Goal: Transaction & Acquisition: Purchase product/service

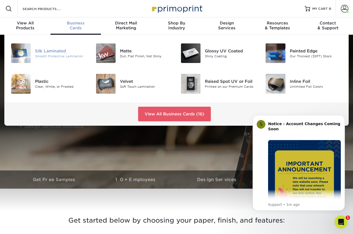
click at [52, 52] on div "Silk Laminated" at bounding box center [61, 51] width 53 height 6
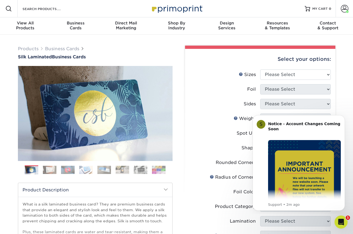
click at [344, 97] on div "Products Business Cards Silk Laminated Business Cards Previous Next" at bounding box center [176, 206] width 353 height 343
click at [343, 115] on icon "Dismiss notification" at bounding box center [343, 116] width 3 height 3
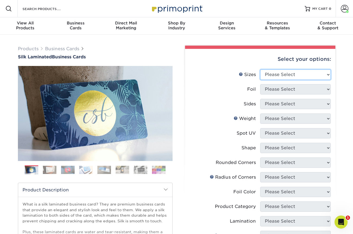
click at [292, 76] on select "Please Select 1.5" x 3.5" - Mini 1.75" x 3.5" - Mini 2" x 2" - Square 2" x 3" -…" at bounding box center [295, 75] width 71 height 10
select select "2.00x3.50"
click at [260, 70] on select "Please Select 1.5" x 3.5" - Mini 1.75" x 3.5" - Mini 2" x 2" - Square 2" x 3" -…" at bounding box center [295, 75] width 71 height 10
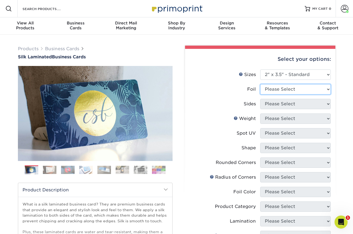
click at [281, 90] on select "Please Select Yes No" at bounding box center [295, 89] width 71 height 10
select select "0"
click at [260, 84] on select "Please Select Yes No" at bounding box center [295, 89] width 71 height 10
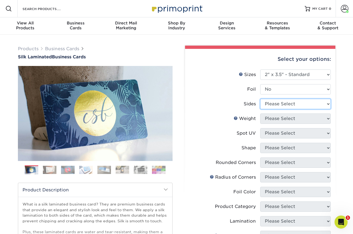
click at [277, 107] on select "Please Select Print Both Sides Print Front Only" at bounding box center [295, 104] width 71 height 10
select select "13abbda7-1d64-4f25-8bb2-c179b224825d"
click at [260, 99] on select "Please Select Print Both Sides Print Front Only" at bounding box center [295, 104] width 71 height 10
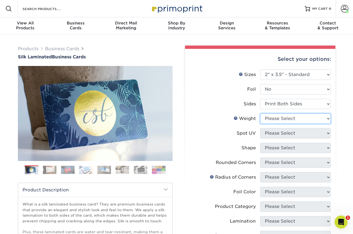
click at [277, 119] on select "Please Select 16PT" at bounding box center [295, 119] width 71 height 10
select select "16PT"
click at [260, 114] on select "Please Select 16PT" at bounding box center [295, 119] width 71 height 10
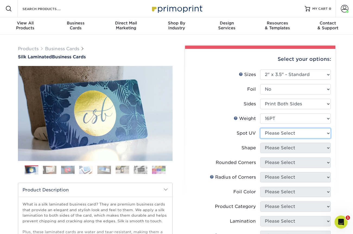
click at [278, 133] on select "Please Select No Spot UV Front and Back (Both Sides) Front Only Back Only" at bounding box center [295, 133] width 71 height 10
select select "3"
click at [260, 128] on select "Please Select No Spot UV Front and Back (Both Sides) Front Only Back Only" at bounding box center [295, 133] width 71 height 10
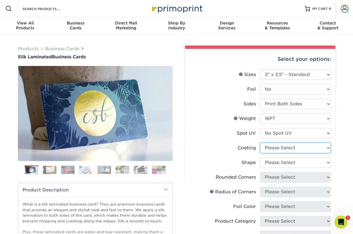
click at [272, 147] on select at bounding box center [295, 148] width 71 height 10
select select "3e7618de-abca-4bda-9f97-8b9129e913d8"
click at [260, 143] on select at bounding box center [295, 148] width 71 height 10
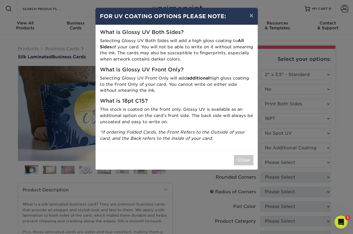
click at [273, 162] on div "× FOR UV COATING OPTIONS PLEASE NOTE: What is Glossy UV Both Sides? Selecting G…" at bounding box center [176, 117] width 353 height 234
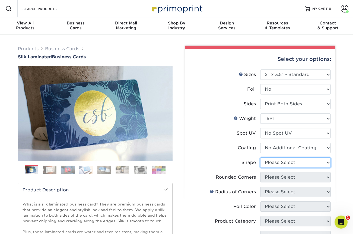
click at [273, 162] on select "Please Select Standard Oval" at bounding box center [295, 162] width 71 height 10
select select "standard"
click at [260, 157] on select "Please Select Standard Oval" at bounding box center [295, 162] width 71 height 10
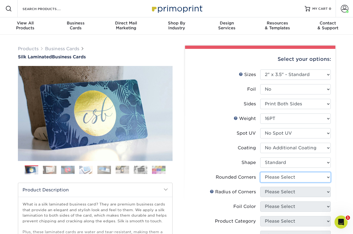
click at [273, 179] on select "Please Select Yes - Round 2 Corners Yes - Round 4 Corners No" at bounding box center [295, 177] width 71 height 10
select select "0"
click at [260, 172] on select "Please Select Yes - Round 2 Corners Yes - Round 4 Corners No" at bounding box center [295, 177] width 71 height 10
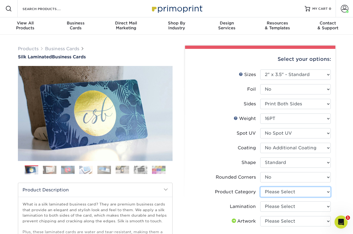
click at [273, 192] on select "Please Select Business Cards" at bounding box center [295, 192] width 71 height 10
select select "3b5148f1-0588-4f88-a218-97bcfdce65c1"
click at [260, 187] on select "Please Select Business Cards" at bounding box center [295, 192] width 71 height 10
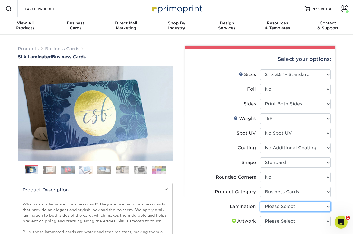
click at [276, 208] on select "Please Select Silk" at bounding box center [295, 206] width 71 height 10
select select "ccacb42f-45f7-42d3-bbd3-7c8421cf37f0"
click at [260, 201] on select "Please Select Silk" at bounding box center [295, 206] width 71 height 10
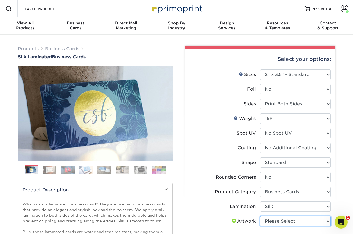
click at [275, 223] on select "Please Select I will upload files I need a design - $100" at bounding box center [295, 221] width 71 height 10
select select "upload"
click at [260, 216] on select "Please Select I will upload files I need a design - $100" at bounding box center [295, 221] width 71 height 10
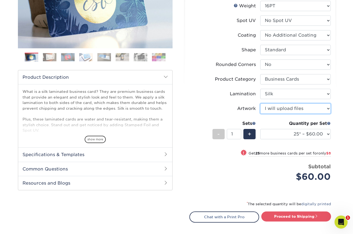
scroll to position [116, 0]
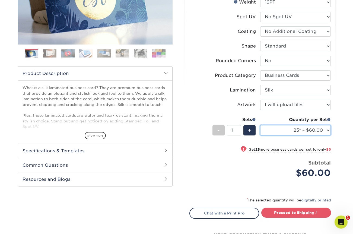
click at [293, 129] on select "25* – $60.00 50* – $68.00 75* – $76.00 100* – $84.00 250* – $92.00 500 – $96.00…" at bounding box center [295, 130] width 71 height 10
select select "75* – $76.00"
click at [260, 125] on select "25* – $60.00 50* – $68.00 75* – $76.00 100* – $84.00 250* – $92.00 500 – $96.00…" at bounding box center [295, 130] width 71 height 10
click at [294, 130] on select "25* – $60.00 50* – $68.00 75* – $76.00 100* – $84.00 250* – $92.00 500 – $96.00…" at bounding box center [295, 130] width 71 height 10
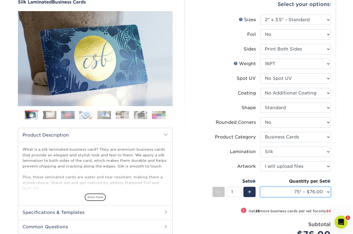
scroll to position [51, 0]
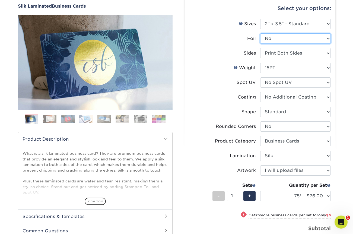
click at [275, 37] on select "Please Select Yes No" at bounding box center [295, 38] width 71 height 10
select select "1"
click at [260, 33] on select "Please Select Yes No" at bounding box center [295, 38] width 71 height 10
select select "-1"
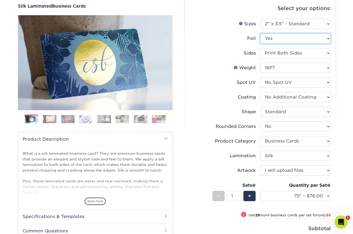
select select "-1"
select select
select select "-1"
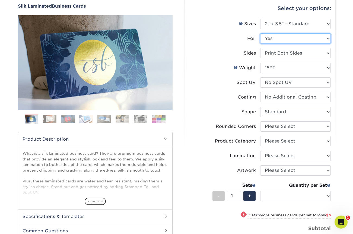
select select "-1"
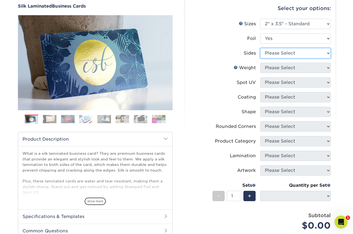
click at [268, 55] on select "Please Select Print Both Sides - Foil Both Sides Print Both Sides - Foil Front …" at bounding box center [295, 53] width 71 height 10
select select "34527644-b4fd-4ffb-9092-1318eefcd9d9"
click at [260, 48] on select "Please Select Print Both Sides - Foil Both Sides Print Both Sides - Foil Front …" at bounding box center [295, 53] width 71 height 10
select select
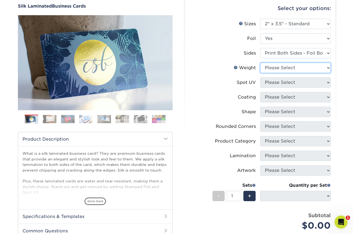
click at [283, 68] on select "Please Select 16PT" at bounding box center [295, 68] width 71 height 10
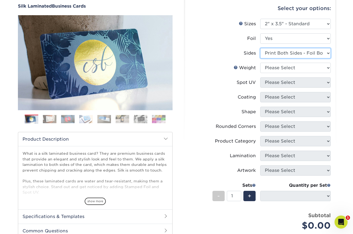
click at [285, 50] on select "Please Select Print Both Sides - Foil Both Sides Print Both Sides - Foil Front …" at bounding box center [295, 53] width 71 height 10
click at [260, 48] on select "Please Select Print Both Sides - Foil Both Sides Print Both Sides - Foil Front …" at bounding box center [295, 53] width 71 height 10
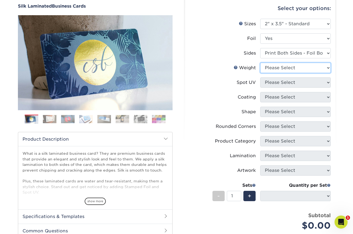
click at [283, 67] on select "Please Select 16PT" at bounding box center [295, 68] width 71 height 10
select select "16PT"
click at [260, 63] on select "Please Select 16PT" at bounding box center [295, 68] width 71 height 10
select select
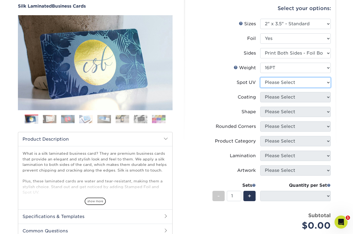
click at [284, 86] on select "Please Select No Spot UV Front and Back (Both Sides) Front Only Back Only" at bounding box center [295, 82] width 71 height 10
select select "3"
click at [260, 77] on select "Please Select No Spot UV Front and Back (Both Sides) Front Only Back Only" at bounding box center [295, 82] width 71 height 10
select select
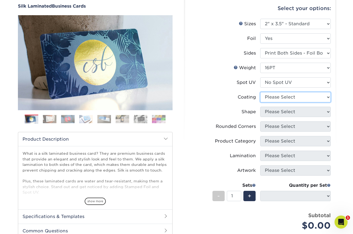
click at [284, 100] on select at bounding box center [295, 97] width 71 height 10
select select "3e7618de-abca-4bda-9f97-8b9129e913d8"
click at [260, 92] on select at bounding box center [295, 97] width 71 height 10
select select
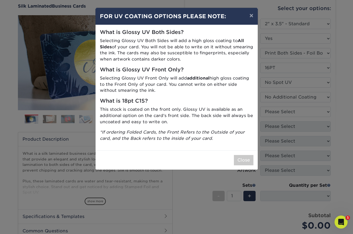
click at [282, 112] on div "× FOR UV COATING OPTIONS PLEASE NOTE: What is Glossy UV Both Sides? Selecting G…" at bounding box center [176, 117] width 353 height 234
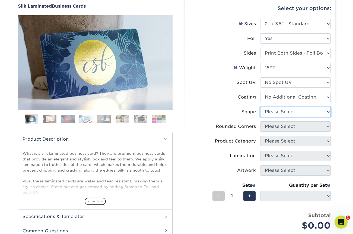
click at [278, 114] on select "Please Select Standard" at bounding box center [295, 112] width 71 height 10
select select "standard"
click at [260, 107] on select "Please Select Standard" at bounding box center [295, 112] width 71 height 10
select select
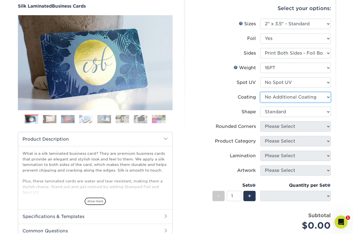
click at [280, 102] on select at bounding box center [295, 97] width 71 height 10
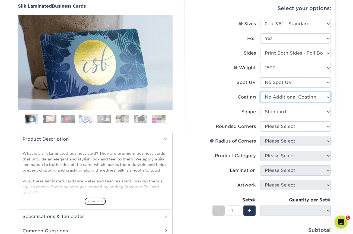
select select "-1"
click at [260, 92] on select at bounding box center [295, 97] width 71 height 10
select select
select select "-1"
click at [280, 97] on select at bounding box center [295, 97] width 71 height 10
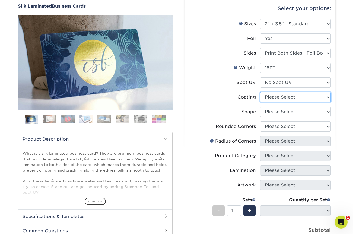
select select "3e7618de-abca-4bda-9f97-8b9129e913d8"
click at [260, 92] on select at bounding box center [295, 97] width 71 height 10
select select
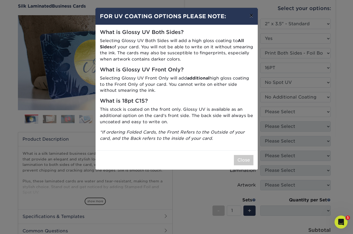
click at [251, 17] on button "×" at bounding box center [251, 15] width 12 height 15
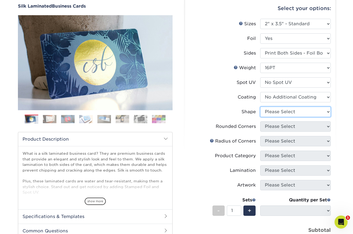
click at [280, 114] on select "Please Select Standard" at bounding box center [295, 112] width 71 height 10
select select "standard"
click at [260, 107] on select "Please Select Standard" at bounding box center [295, 112] width 71 height 10
select select
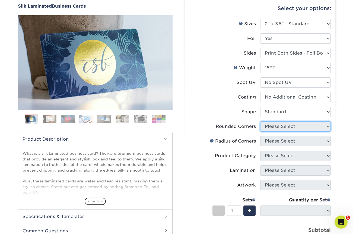
click at [282, 128] on select "Please Select Yes - Round 2 Corners Yes - Round 4 Corners No" at bounding box center [295, 126] width 71 height 10
select select "0"
click at [260, 121] on select "Please Select Yes - Round 2 Corners Yes - Round 4 Corners No" at bounding box center [295, 126] width 71 height 10
select select "-1"
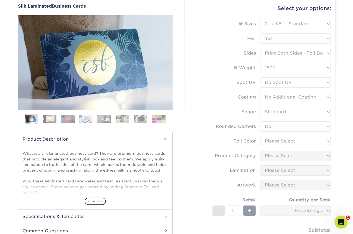
click at [278, 143] on form "Sizes Help Sizes Please Select 1.5" x 3.5" - Mini 1.75" x 3.5" - Mini 2" x 2" -…" at bounding box center [261, 138] width 142 height 239
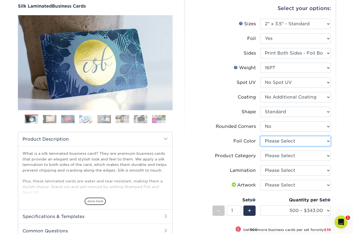
click at [267, 140] on select "Please Select Silver Foil Black Foil Blue Foil Copper Foil Gold Foil Red Foil R…" at bounding box center [295, 141] width 71 height 10
select select "acffa4a5-22f9-4585-ba3f-0adaa54b8c85"
click at [260, 136] on select "Please Select Silver Foil Black Foil Blue Foil Copper Foil Gold Foil Red Foil R…" at bounding box center [295, 141] width 71 height 10
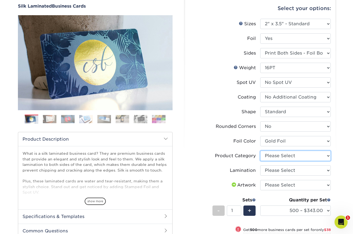
click at [270, 153] on select "Please Select Business Cards" at bounding box center [295, 156] width 71 height 10
select select "3b5148f1-0588-4f88-a218-97bcfdce65c1"
click at [260, 151] on select "Please Select Business Cards" at bounding box center [295, 156] width 71 height 10
click at [273, 170] on select "Please Select Silk" at bounding box center [295, 170] width 71 height 10
select select "ccacb42f-45f7-42d3-bbd3-7c8421cf37f0"
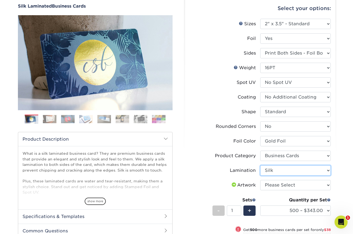
click at [260, 165] on select "Please Select Silk" at bounding box center [295, 170] width 71 height 10
click at [275, 187] on select "Please Select I will upload files I need a design - $100" at bounding box center [295, 185] width 71 height 10
select select "upload"
click at [260, 180] on select "Please Select I will upload files I need a design - $100" at bounding box center [295, 185] width 71 height 10
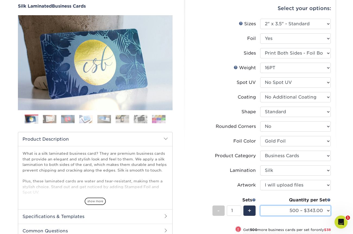
click at [295, 212] on select "500 – $343.00 1000 – $381.00 2500 – $886.00 5000 – $1659.00" at bounding box center [295, 211] width 71 height 10
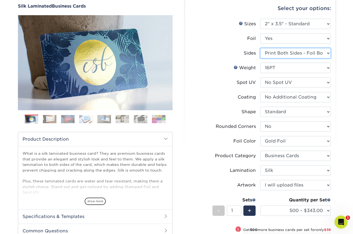
click at [303, 54] on select "Please Select Print Both Sides - Foil Both Sides Print Both Sides - Foil Front …" at bounding box center [295, 53] width 71 height 10
select select "e9e9dfb3-fba1-4d60-972c-fd9ca5904d33"
click at [260, 48] on select "Please Select Print Both Sides - Foil Both Sides Print Both Sides - Foil Front …" at bounding box center [295, 53] width 71 height 10
select select "-1"
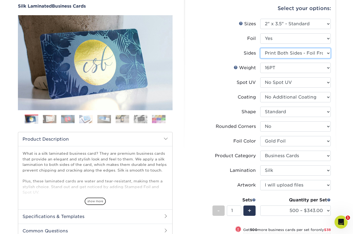
select select "-1"
select select
select select "-1"
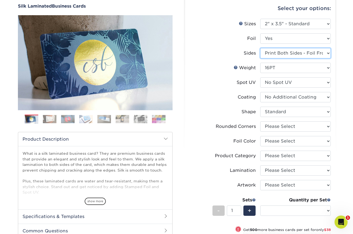
select select "-1"
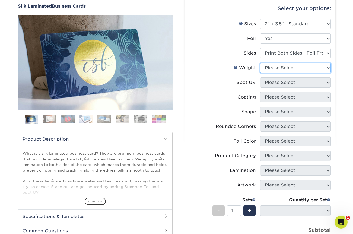
click at [283, 72] on select "Please Select 16PT" at bounding box center [295, 68] width 71 height 10
select select "16PT"
click at [260, 63] on select "Please Select 16PT" at bounding box center [295, 68] width 71 height 10
select select
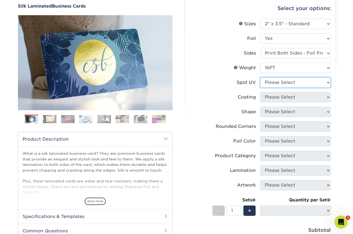
click at [284, 82] on select "Please Select No Spot UV Front and Back (Both Sides) Front Only Back Only" at bounding box center [295, 82] width 71 height 10
select select "3"
click at [260, 77] on select "Please Select No Spot UV Front and Back (Both Sides) Front Only Back Only" at bounding box center [295, 82] width 71 height 10
select select
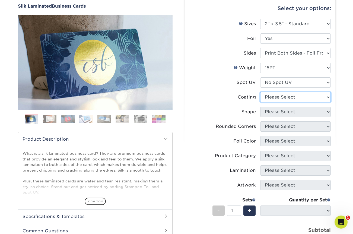
click at [284, 97] on select at bounding box center [295, 97] width 71 height 10
select select "3e7618de-abca-4bda-9f97-8b9129e913d8"
click at [260, 92] on select at bounding box center [295, 97] width 71 height 10
select select
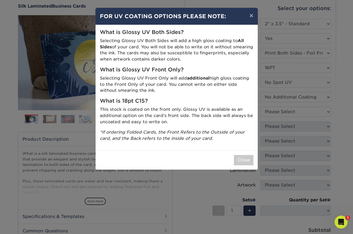
click at [279, 112] on div "× FOR UV COATING OPTIONS PLEASE NOTE: What is Glossy UV Both Sides? Selecting G…" at bounding box center [176, 117] width 353 height 234
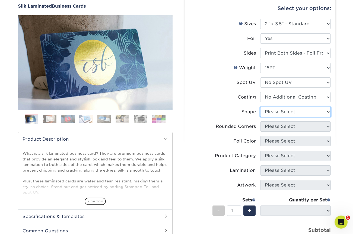
click at [279, 112] on select "Please Select Standard" at bounding box center [295, 112] width 71 height 10
select select "standard"
click at [260, 107] on select "Please Select Standard" at bounding box center [295, 112] width 71 height 10
select select
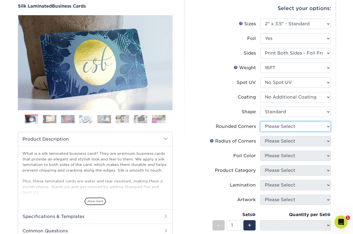
click at [280, 127] on select "Please Select Yes - Round 2 Corners Yes - Round 4 Corners No" at bounding box center [295, 126] width 71 height 10
select select "0"
click at [260, 121] on select "Please Select Yes - Round 2 Corners Yes - Round 4 Corners No" at bounding box center [295, 126] width 71 height 10
select select "-1"
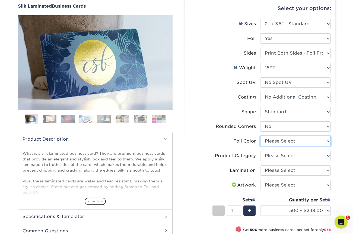
click at [281, 141] on select "Please Select Silver Foil Black Foil Blue Foil Copper Foil Gold Foil Red Foil R…" at bounding box center [295, 141] width 71 height 10
select select "acffa4a5-22f9-4585-ba3f-0adaa54b8c85"
click at [260, 136] on select "Please Select Silver Foil Black Foil Blue Foil Copper Foil Gold Foil Red Foil R…" at bounding box center [295, 141] width 71 height 10
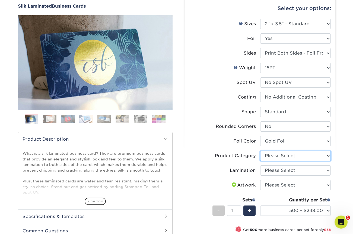
click at [276, 155] on select "Please Select Business Cards" at bounding box center [295, 156] width 71 height 10
select select "3b5148f1-0588-4f88-a218-97bcfdce65c1"
click at [260, 151] on select "Please Select Business Cards" at bounding box center [295, 156] width 71 height 10
click at [278, 171] on select "Please Select Silk" at bounding box center [295, 170] width 71 height 10
select select "ccacb42f-45f7-42d3-bbd3-7c8421cf37f0"
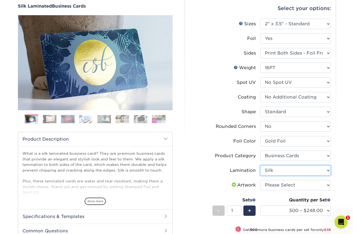
click at [260, 165] on select "Please Select Silk" at bounding box center [295, 170] width 71 height 10
click at [279, 185] on select "Please Select I will upload files I need a design - $100" at bounding box center [295, 185] width 71 height 10
select select "upload"
click at [260, 180] on select "Please Select I will upload files I need a design - $100" at bounding box center [295, 185] width 71 height 10
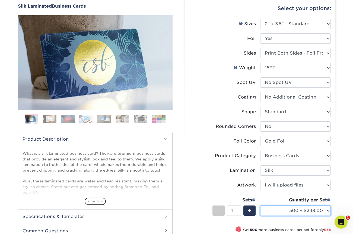
click at [292, 212] on select "500 – $248.00 1000 – $286.00 2500 – $680.00 5000 – $1298.00" at bounding box center [295, 211] width 71 height 10
click at [260, 206] on select "500 – $248.00 1000 – $286.00 2500 – $680.00 5000 – $1298.00" at bounding box center [295, 211] width 71 height 10
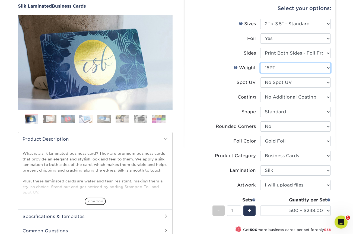
click at [290, 71] on select "Please Select 16PT" at bounding box center [295, 68] width 71 height 10
click at [260, 63] on select "Please Select 16PT" at bounding box center [295, 68] width 71 height 10
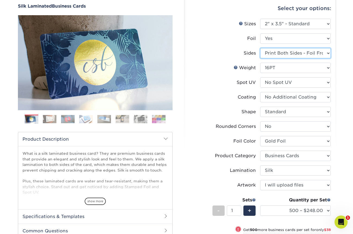
click at [290, 53] on select "Please Select Print Both Sides - Foil Both Sides Print Both Sides - Foil Front …" at bounding box center [295, 53] width 71 height 10
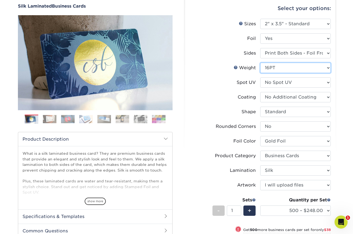
click at [267, 67] on select "Please Select 16PT" at bounding box center [295, 68] width 71 height 10
click at [236, 68] on link "Weight Help" at bounding box center [236, 67] width 4 height 4
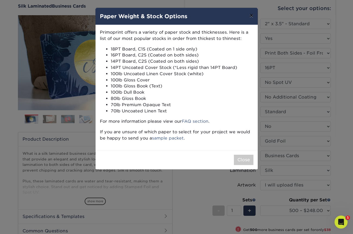
click at [252, 16] on button "×" at bounding box center [251, 15] width 12 height 15
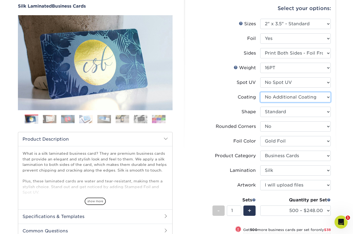
click at [272, 100] on select at bounding box center [295, 97] width 71 height 10
click at [260, 92] on select at bounding box center [295, 97] width 71 height 10
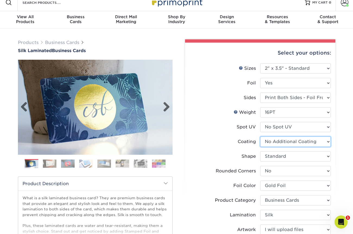
scroll to position [6, 0]
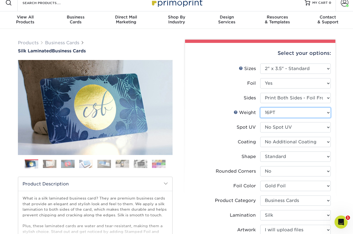
click at [288, 112] on select "Please Select 16PT" at bounding box center [295, 113] width 71 height 10
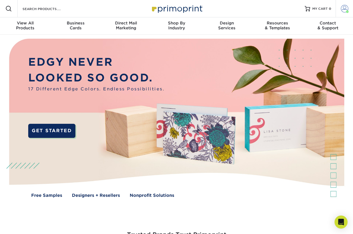
click at [348, 7] on span at bounding box center [345, 9] width 8 height 8
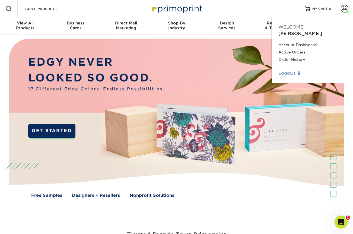
click at [281, 70] on link "Logout" at bounding box center [313, 73] width 68 height 7
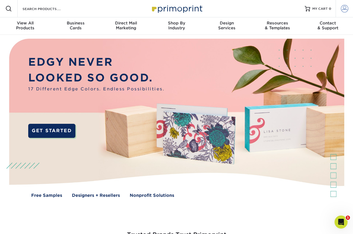
type input "[PERSON_NAME][EMAIL_ADDRESS][DOMAIN_NAME]"
click at [344, 10] on span at bounding box center [345, 9] width 8 height 8
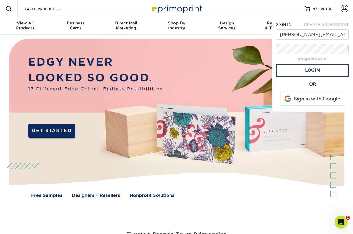
click at [294, 100] on span at bounding box center [313, 99] width 69 height 14
